Goal: Task Accomplishment & Management: Manage account settings

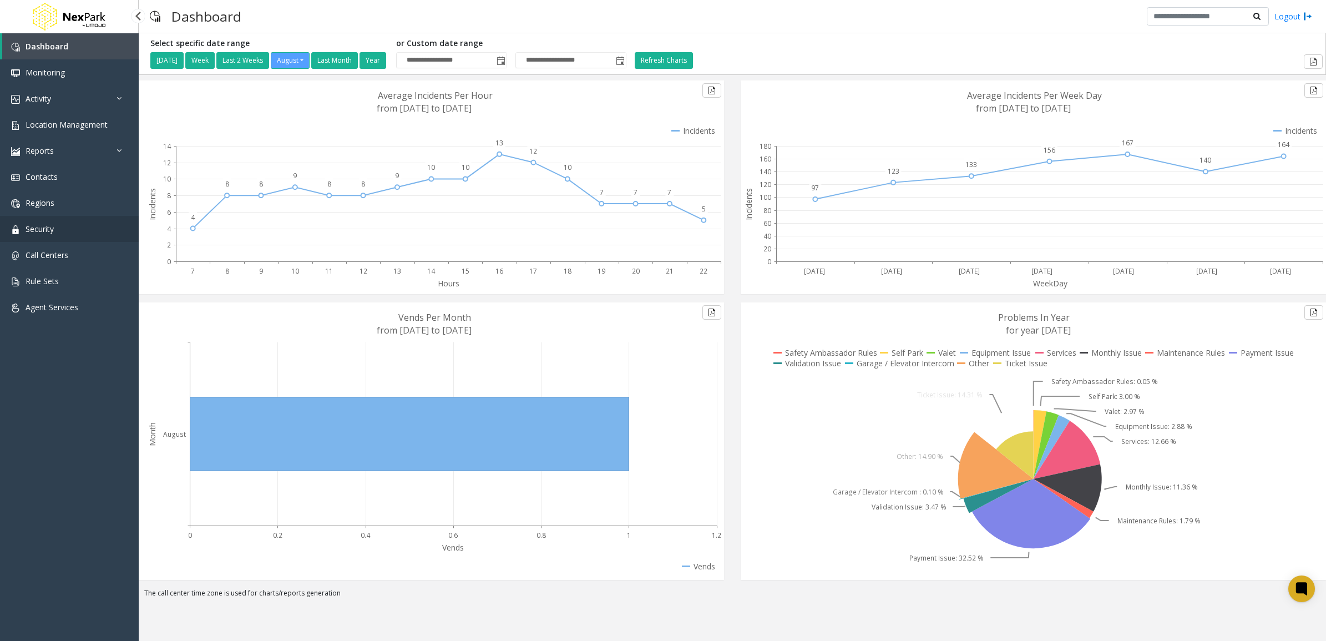
click at [84, 229] on link "Security" at bounding box center [69, 229] width 139 height 26
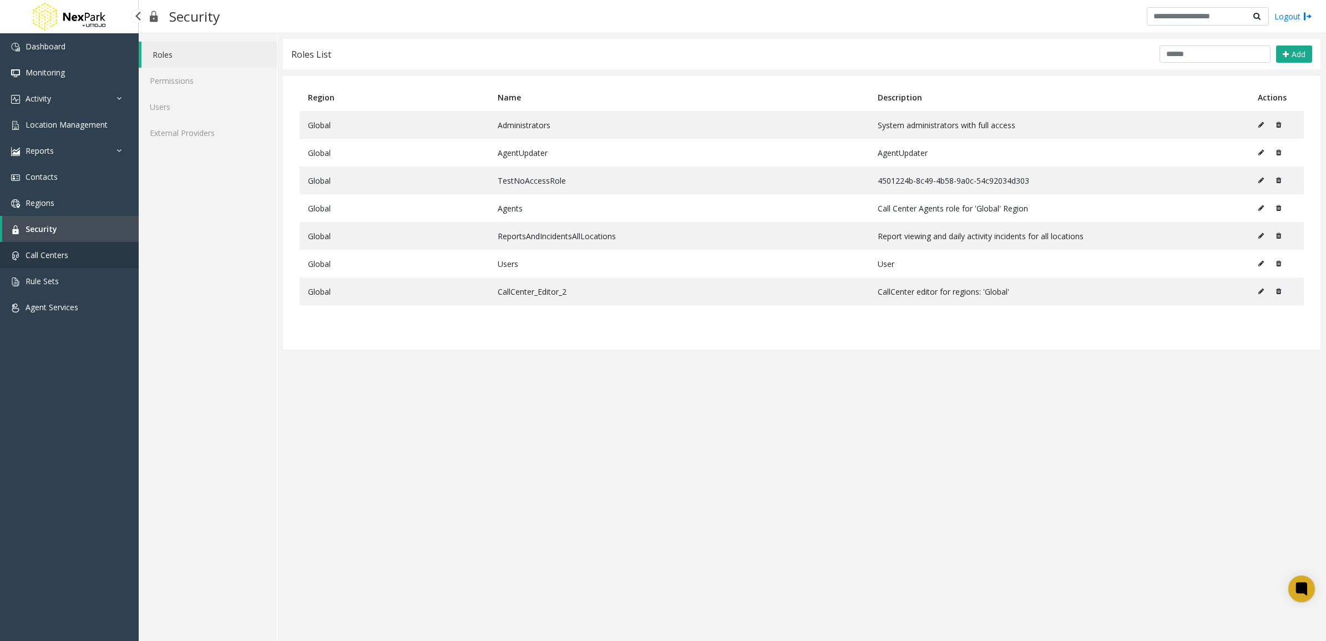
click at [86, 262] on link "Call Centers" at bounding box center [69, 255] width 139 height 26
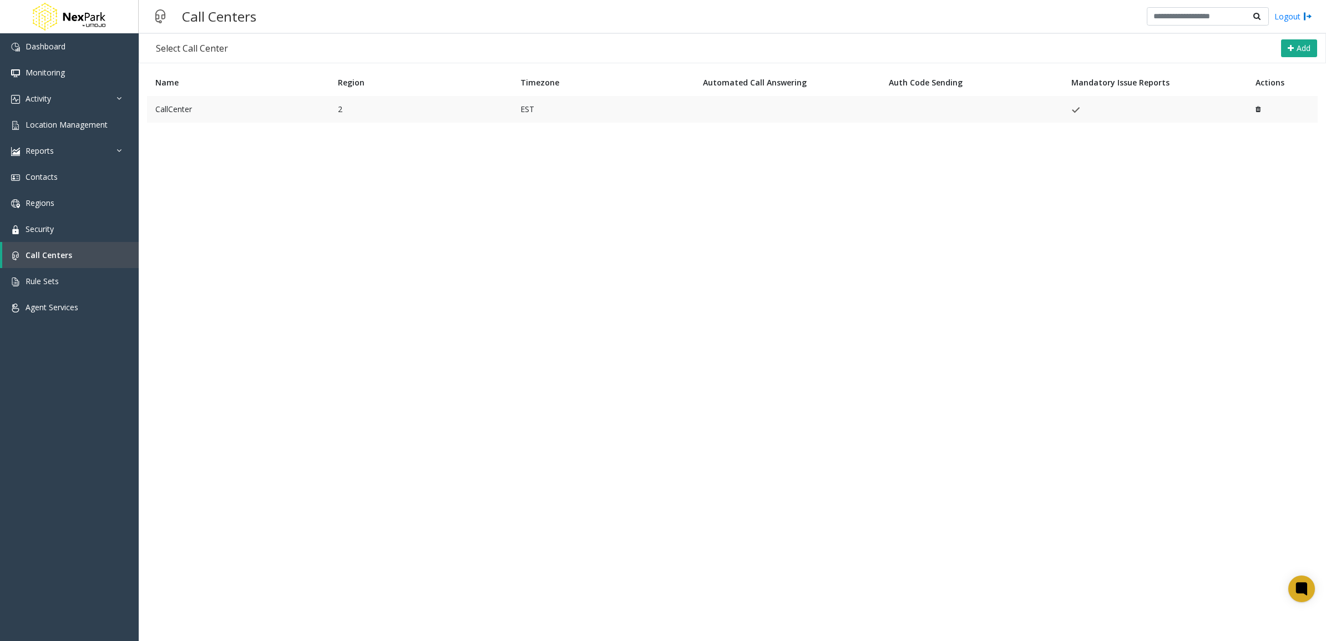
click at [231, 108] on td "CallCenter" at bounding box center [238, 109] width 182 height 27
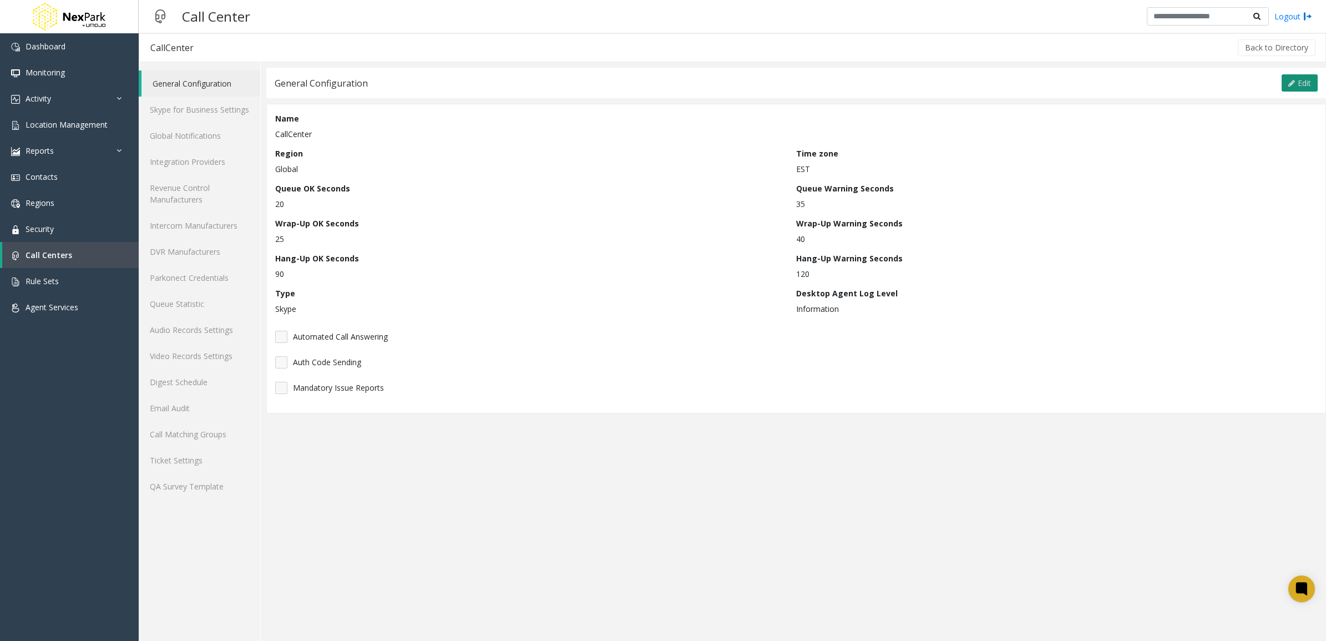
click at [1294, 89] on button "Edit" at bounding box center [1299, 83] width 36 height 18
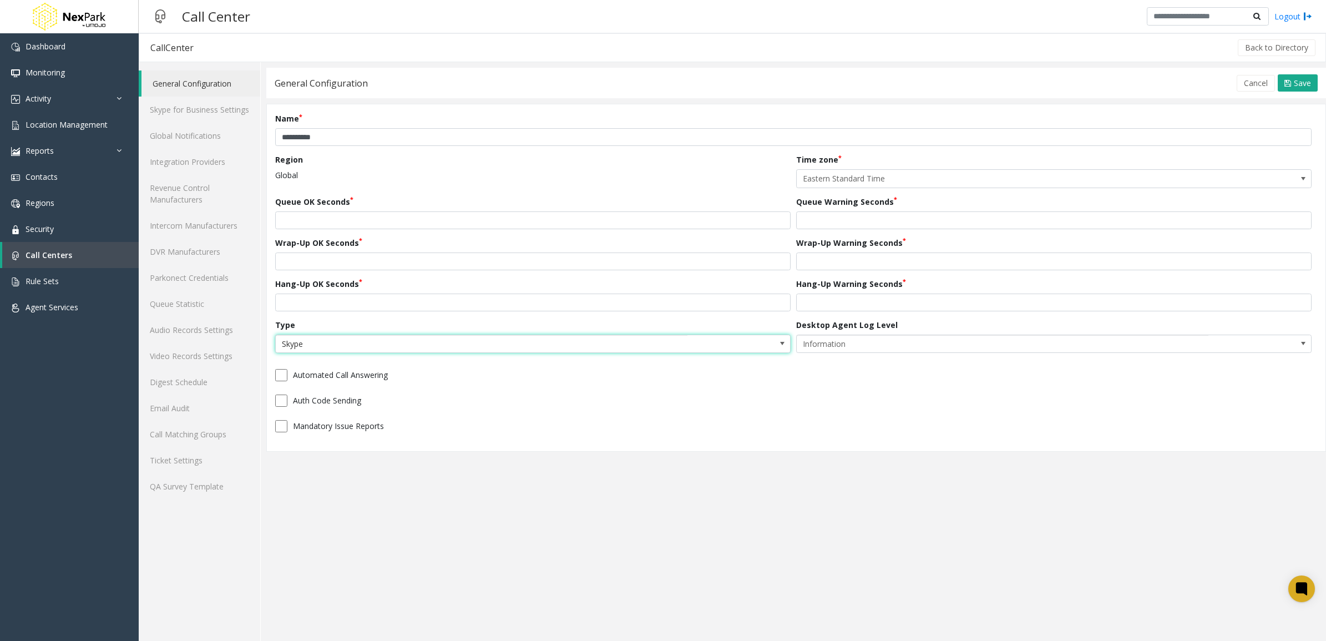
click at [448, 347] on span "Skype" at bounding box center [482, 344] width 412 height 18
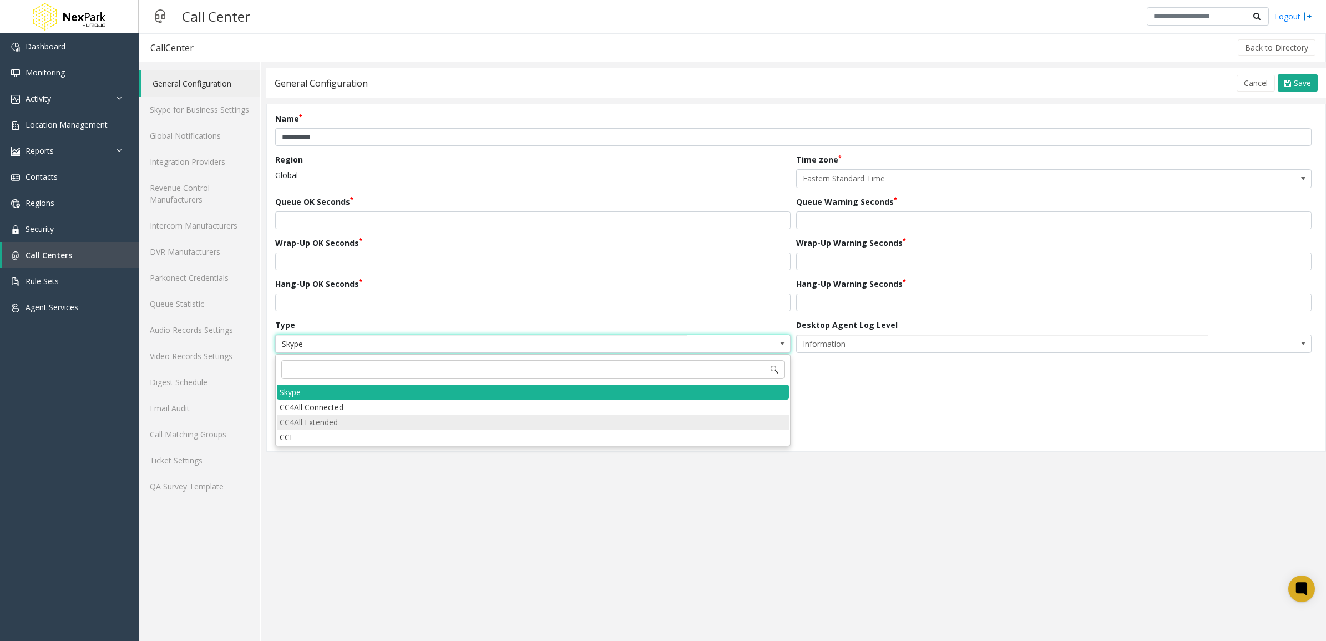
click at [359, 427] on Extended "CC4All Extended" at bounding box center [533, 421] width 512 height 15
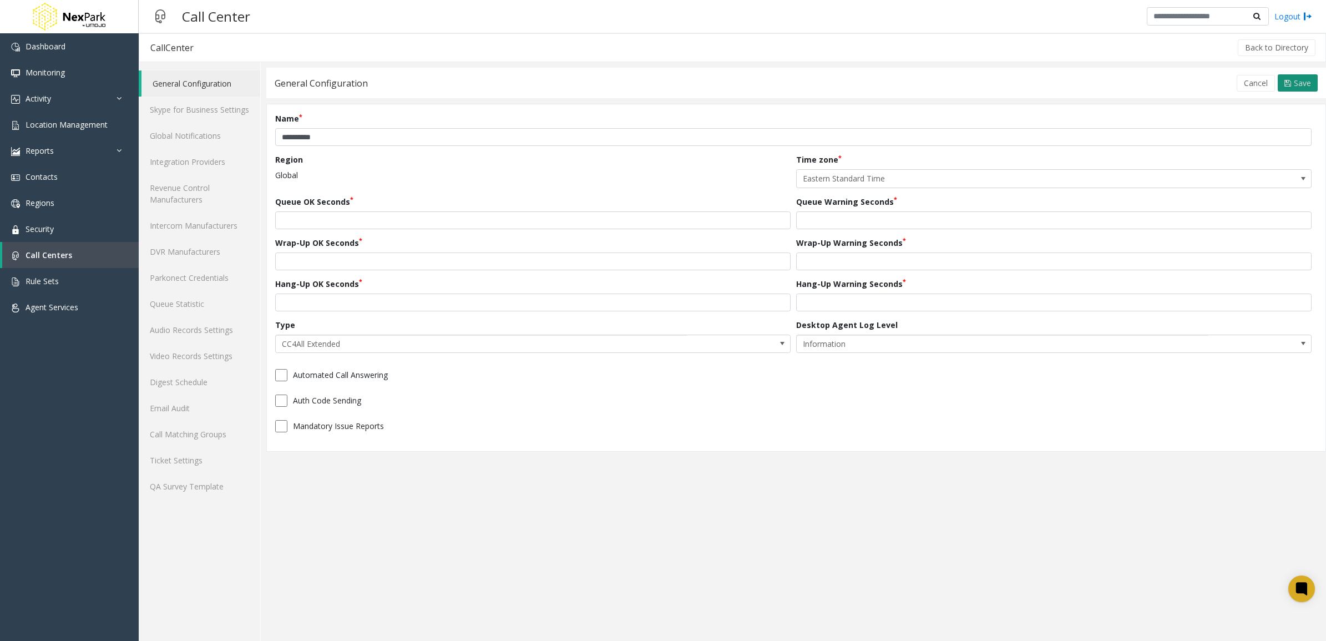
click at [1305, 82] on span "Save" at bounding box center [1301, 83] width 17 height 11
